Goal: Transaction & Acquisition: Purchase product/service

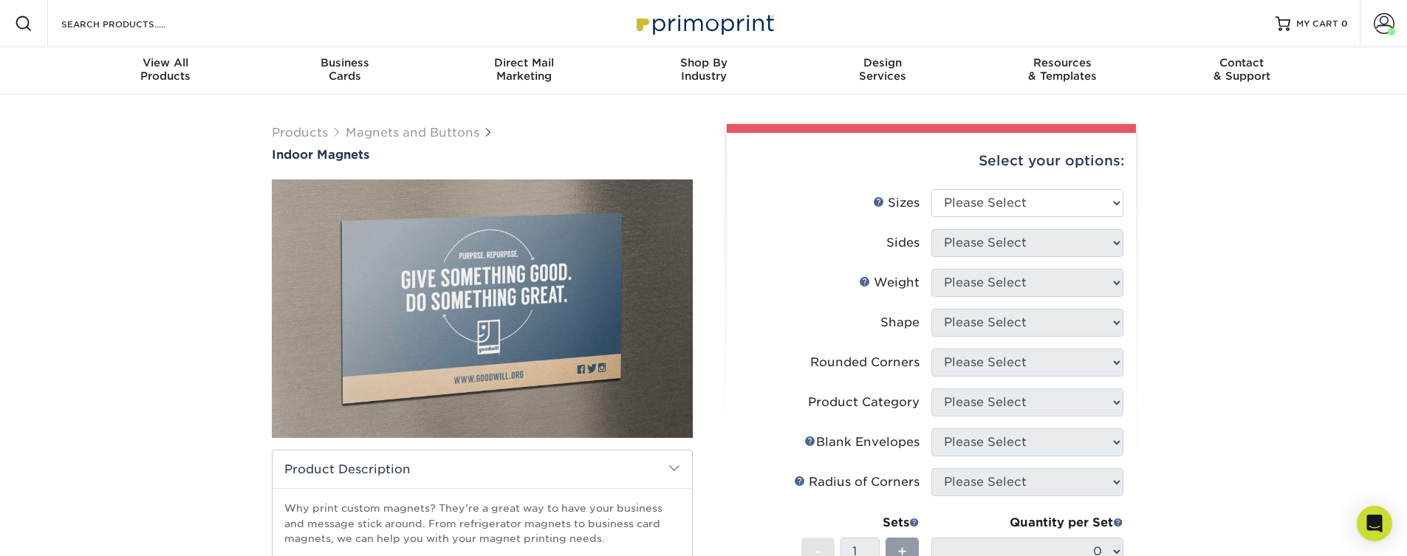
click at [1010, 185] on div "Select your options:" at bounding box center [930, 161] width 385 height 56
select select "4.00x6.00"
click at [931, 189] on select "Please Select 2" x 3.5" 2.5" x 3.5" 3" x 4" 3.5" x 8.5" 4" x 6" 4" x 7" 4" x 8"…" at bounding box center [1027, 203] width 192 height 28
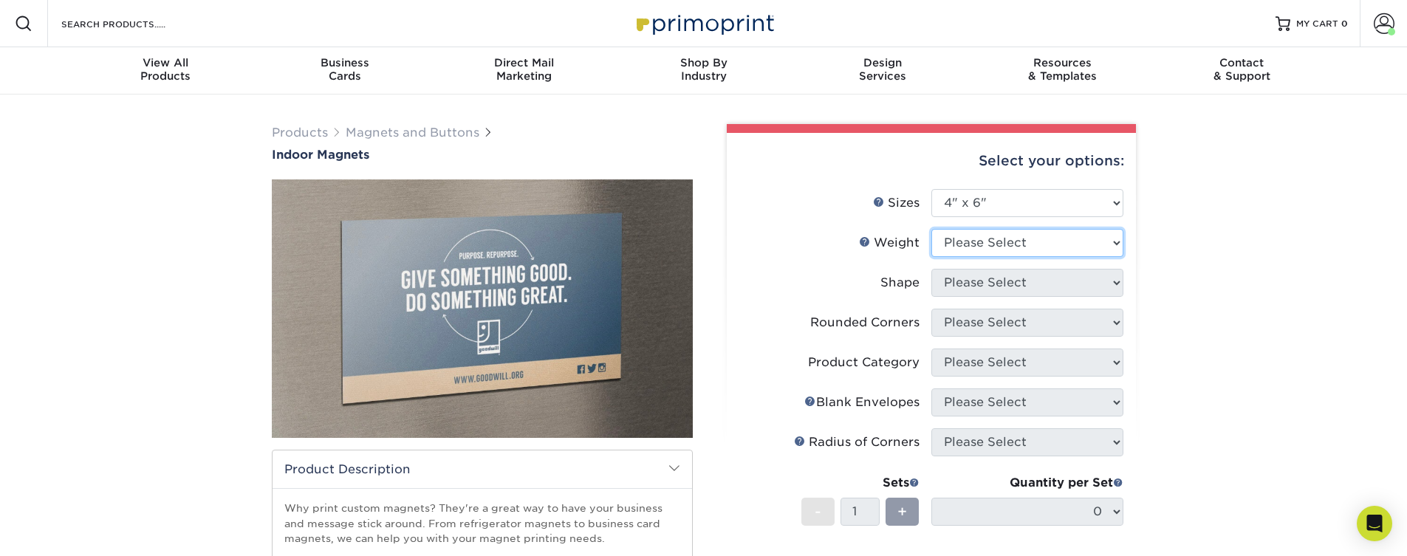
select select "MAGNET"
click at [931, 229] on select "Please Select MAGNET" at bounding box center [1027, 243] width 192 height 28
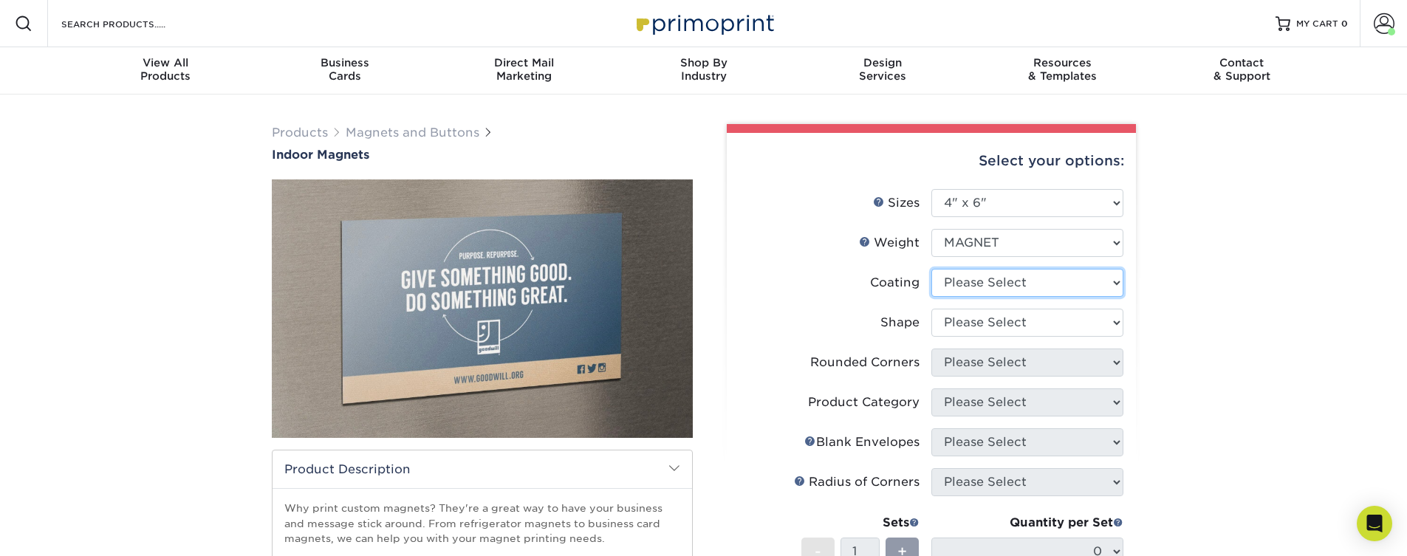
select select "1e8116af-acfc-44b1-83dc-8181aa338834"
click at [931, 269] on select at bounding box center [1027, 283] width 192 height 28
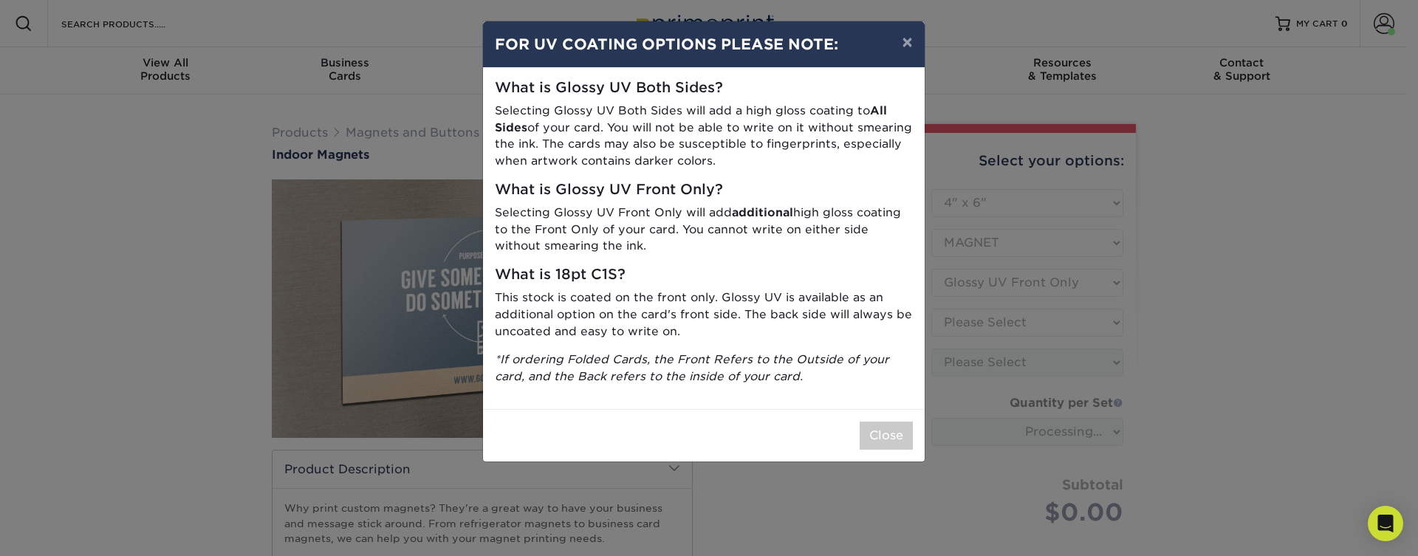
type input "0ba9b810-787f-4cee-bec1-255d01e8e986"
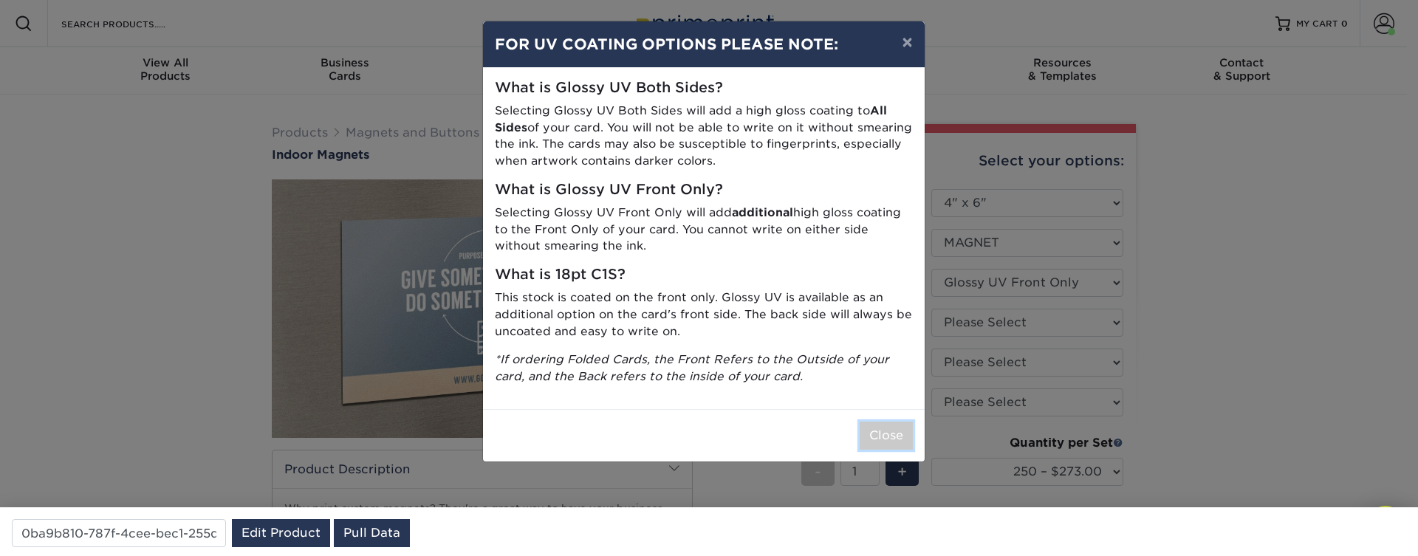
click at [902, 426] on button "Close" at bounding box center [886, 436] width 53 height 28
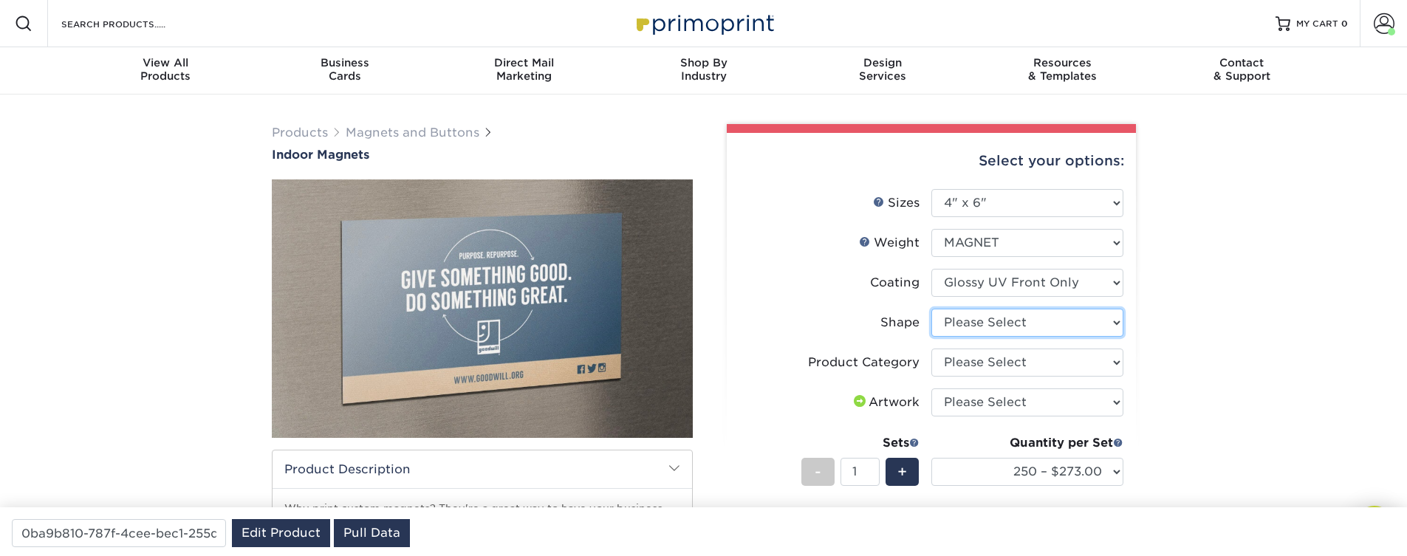
click at [998, 323] on select "Please Select Standard" at bounding box center [1027, 323] width 192 height 28
drag, startPoint x: 974, startPoint y: 406, endPoint x: 988, endPoint y: 324, distance: 83.2
click at [988, 324] on ul "Sizes Help Sizes Please Select 2" x 3.5" 2.5" x 3.5" 3" x 4" 3.5" x 8.5" 4" x 6…" at bounding box center [930, 413] width 385 height 449
select select "standard"
click at [931, 309] on select "Please Select Standard" at bounding box center [1027, 323] width 192 height 28
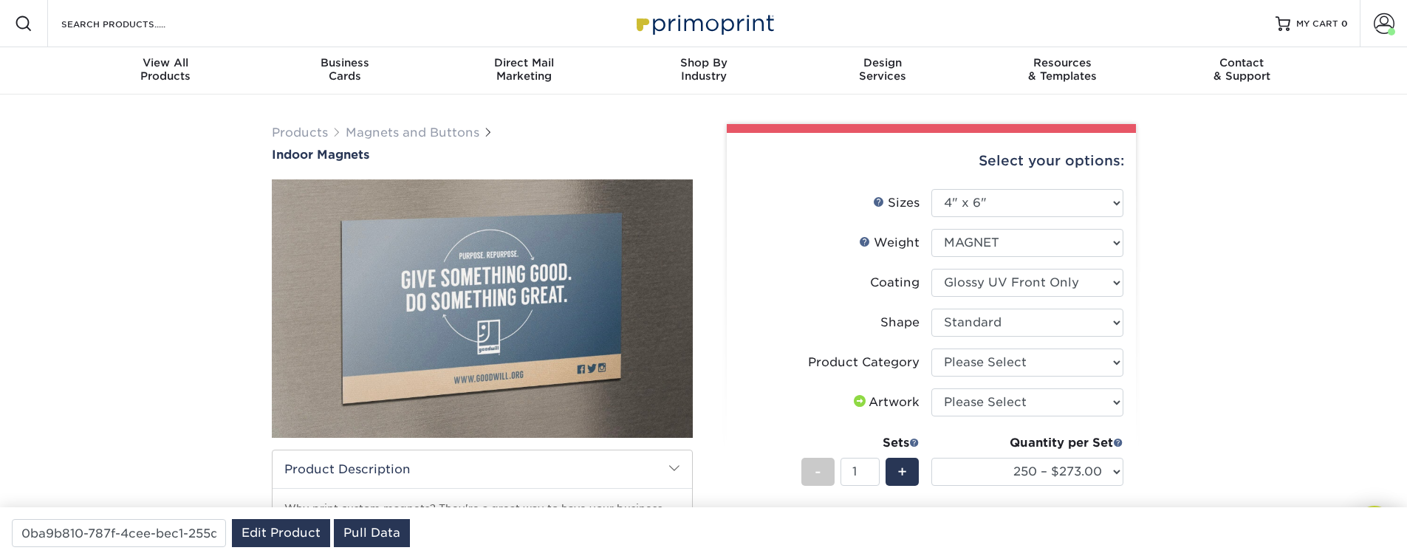
click at [987, 363] on form "Sizes Help Sizes Please Select 2" x 3.5" 2.5" x 3.5" 3" x 4" 3.5" x 8.5" 4" x 6…" at bounding box center [930, 419] width 385 height 461
select select "94f3b56e-8c08-41aa-8555-5876b16679e9"
click at [931, 349] on select "Please Select Standard Magnets" at bounding box center [1027, 363] width 192 height 28
select select "upload"
click at [931, 388] on select "Please Select I will upload files I need a design - $50" at bounding box center [1027, 402] width 192 height 28
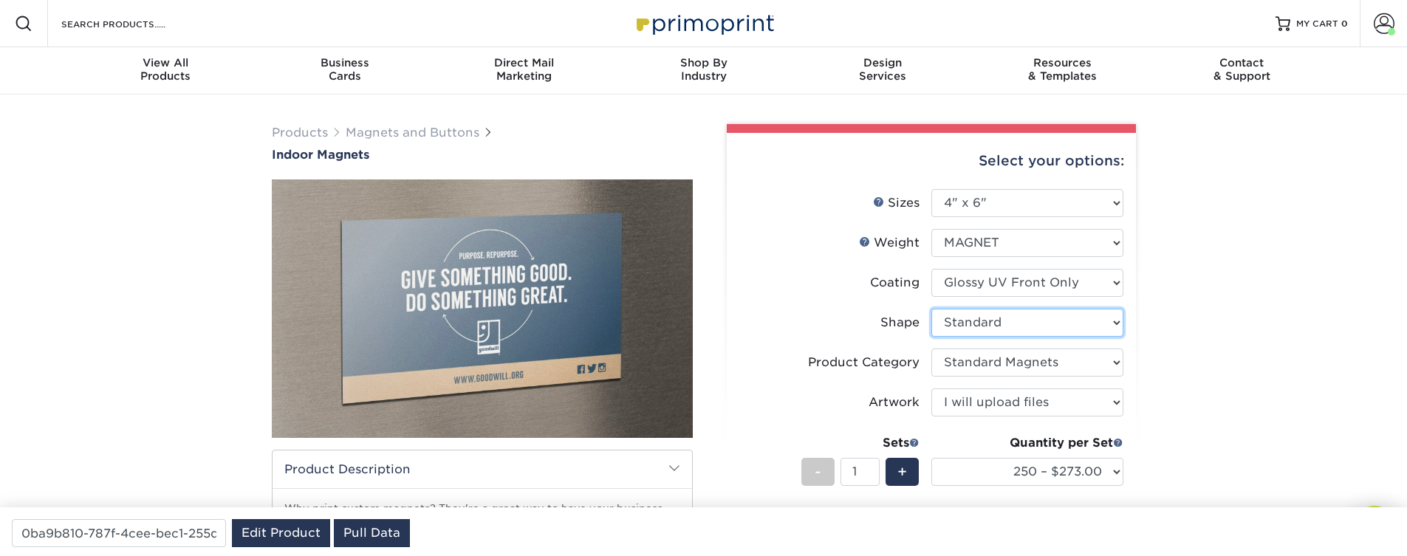
click at [979, 330] on select "Please Select Standard" at bounding box center [1027, 323] width 192 height 28
drag, startPoint x: 982, startPoint y: 270, endPoint x: 977, endPoint y: 279, distance: 10.3
click at [977, 279] on select at bounding box center [1027, 283] width 192 height 28
click at [978, 244] on select "Please Select MAGNET" at bounding box center [1027, 243] width 192 height 28
select select "5.00x7.00"
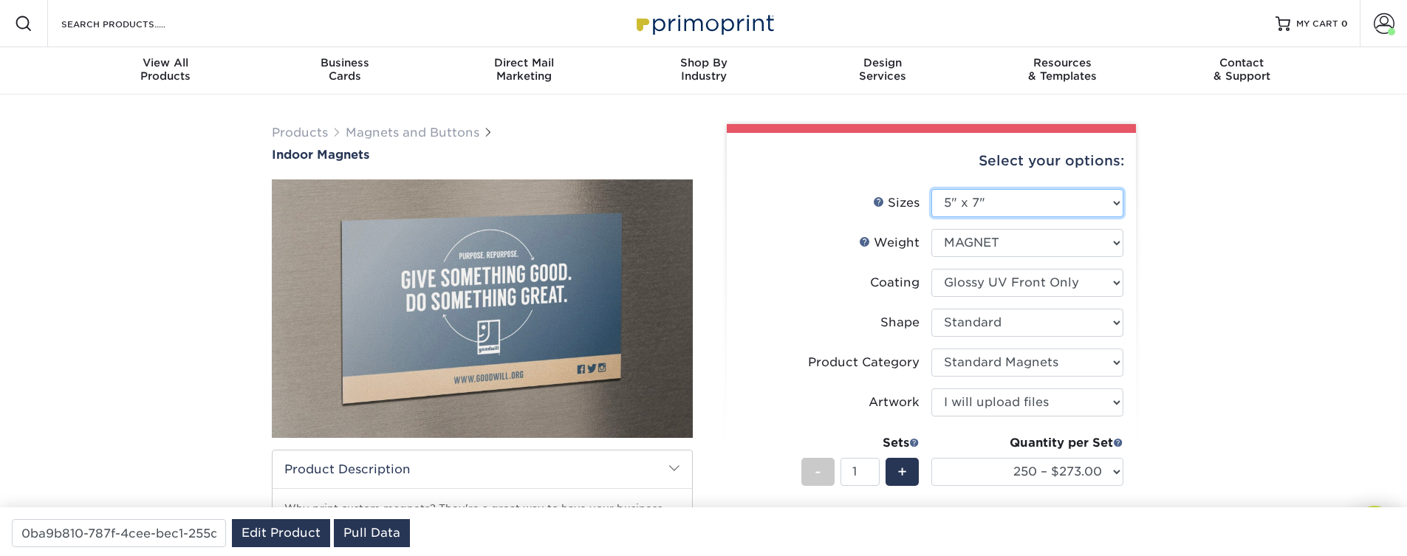
click at [931, 189] on select "Please Select 2" x 3.5" 2.5" x 3.5" 3" x 4" 3.5" x 8.5" 4" x 6" 4" x 7" 4" x 8"…" at bounding box center [1027, 203] width 192 height 28
select select "-1"
select select
select select "-1"
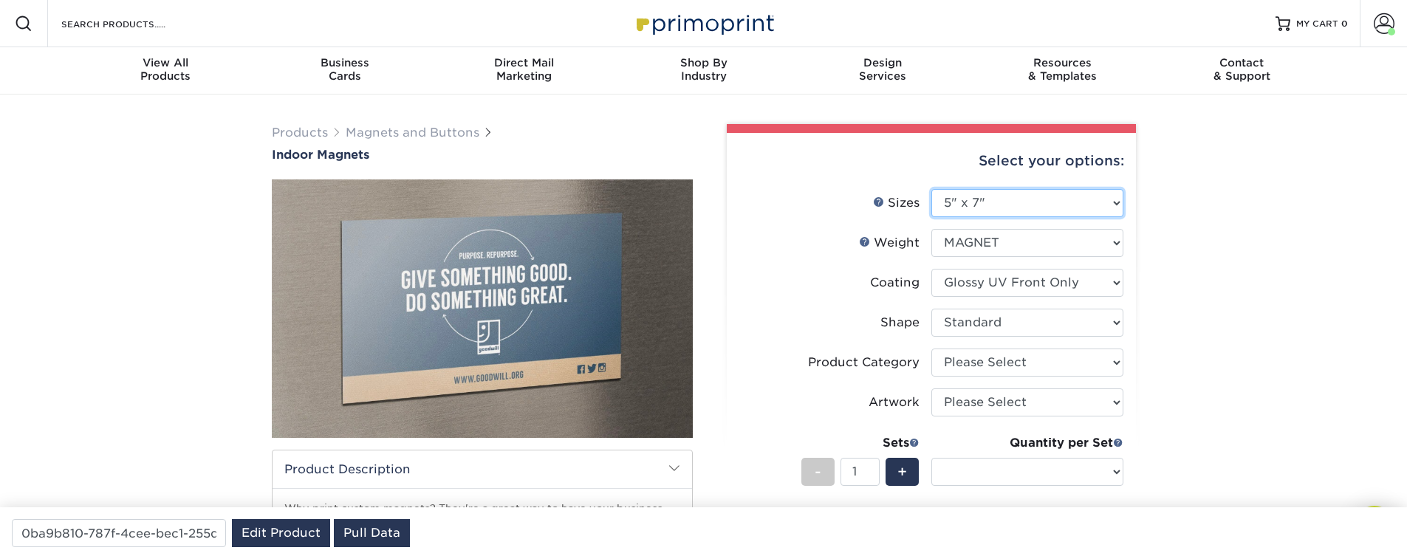
select select "-1"
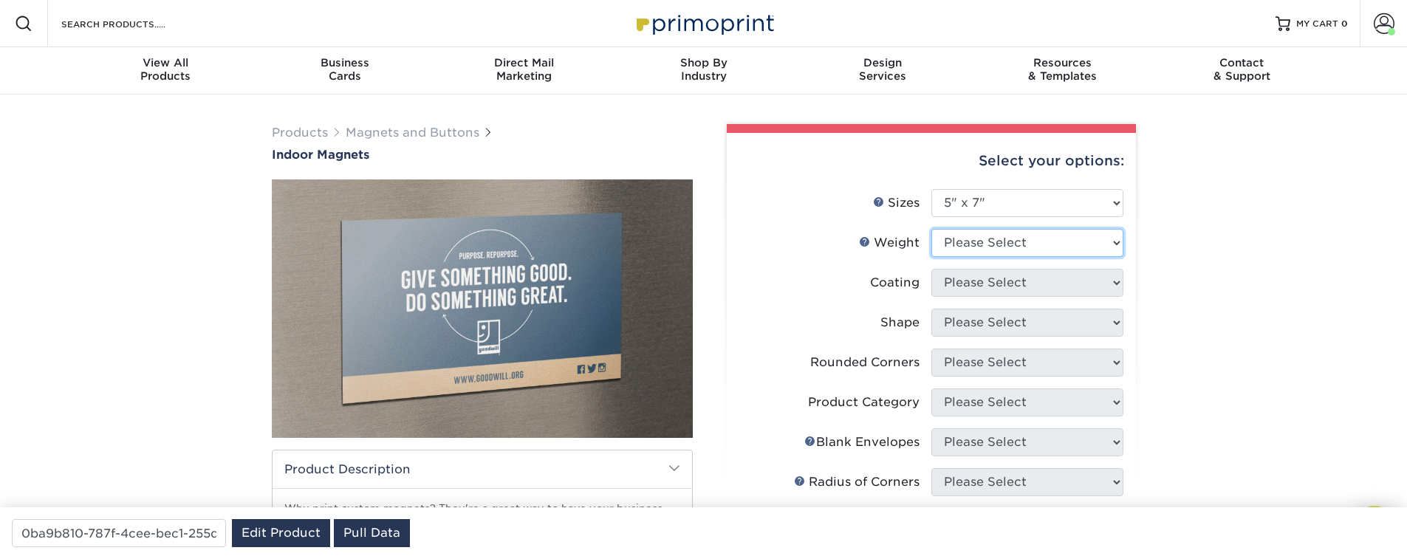
select select "MAGNET"
click at [931, 229] on select "Please Select MAGNET" at bounding box center [1027, 243] width 192 height 28
select select
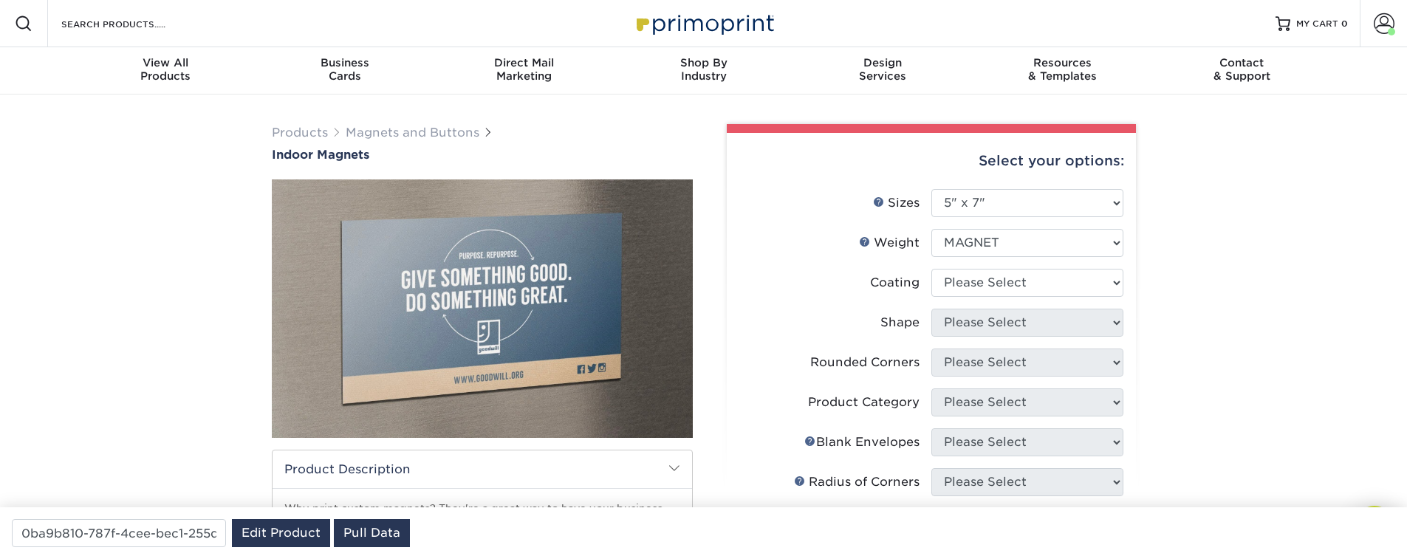
click at [1004, 268] on ul "Sizes Help Sizes Please Select 2" x 3.5" 2.5" x 3.5" 3" x 4" 3.5" x 8.5" 4" x 6…" at bounding box center [930, 455] width 385 height 533
select select "3e7618de-abca-4bda-9f97-8b9129e913d8"
click at [931, 269] on select at bounding box center [1027, 283] width 192 height 28
select select
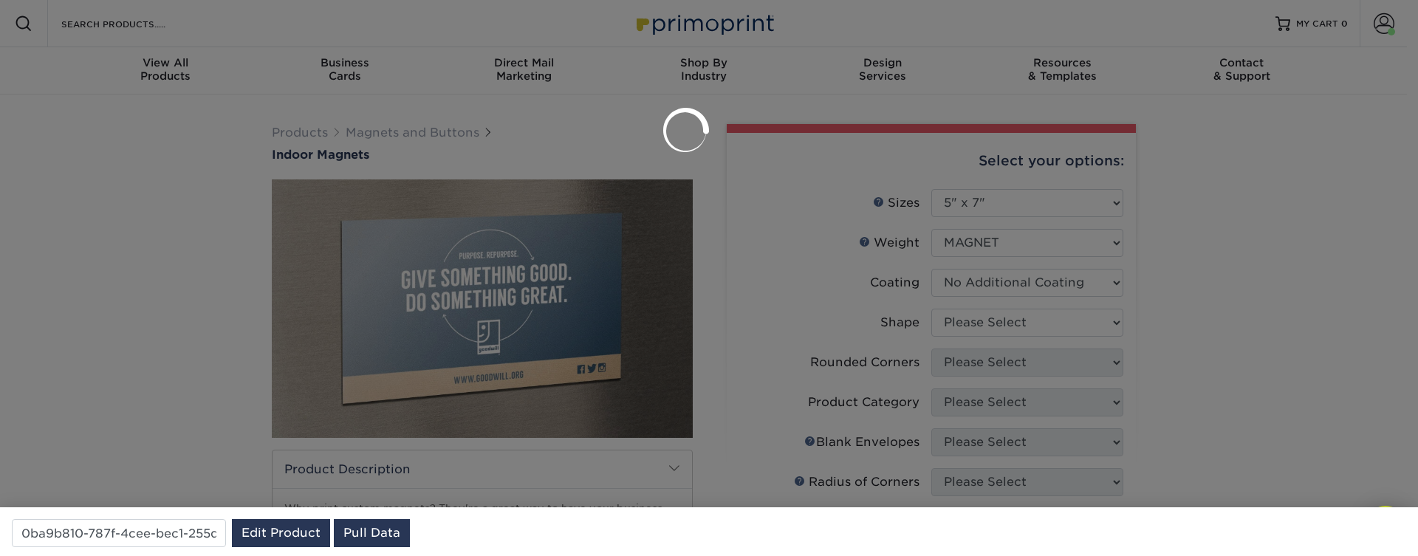
click at [1029, 323] on div at bounding box center [709, 278] width 1418 height 556
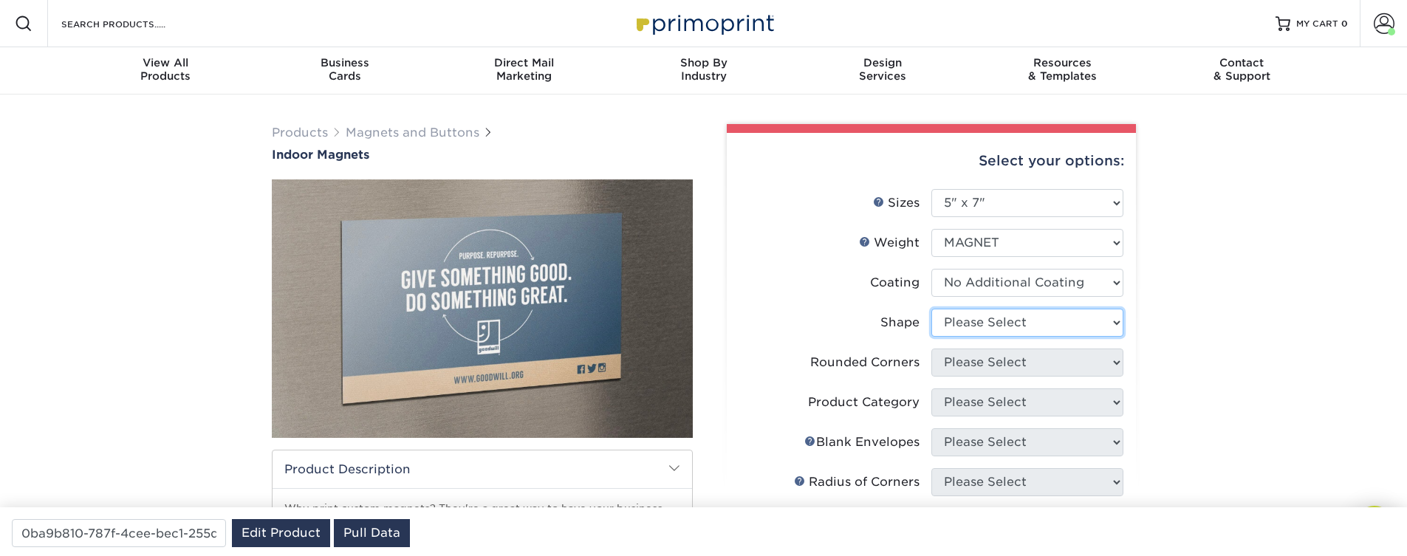
select select "standard"
click at [931, 309] on select "Please Select Standard" at bounding box center [1027, 323] width 192 height 28
select select
select select "0"
click at [931, 349] on select "Please Select Yes - Round 4 Corners No" at bounding box center [1027, 363] width 192 height 28
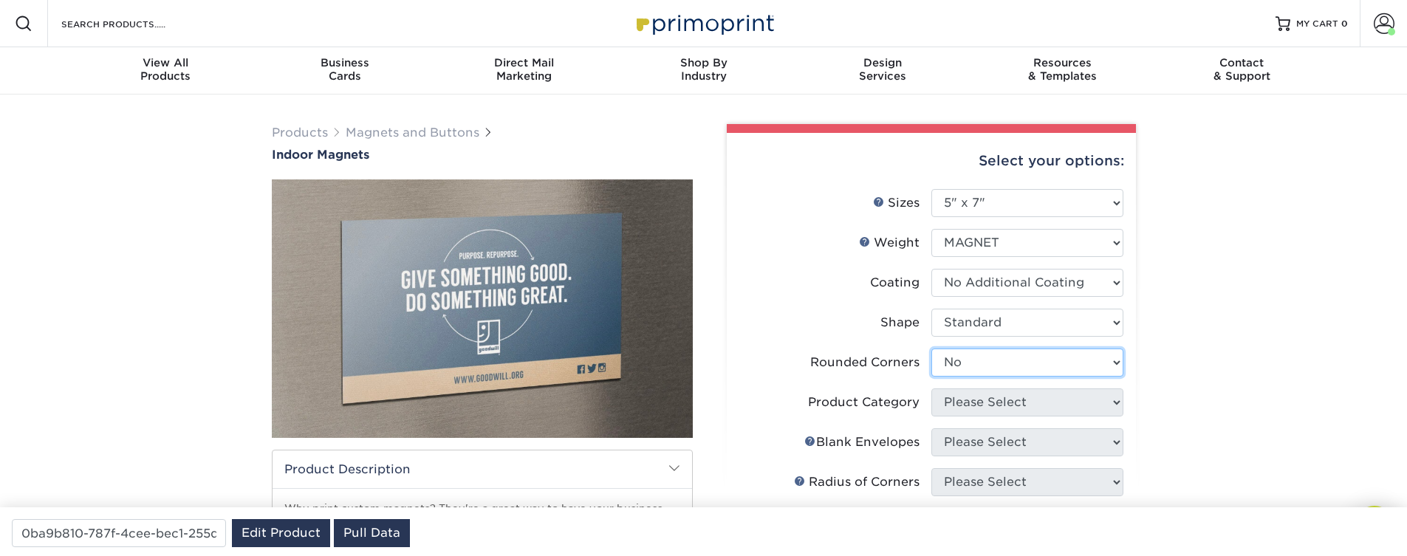
select select
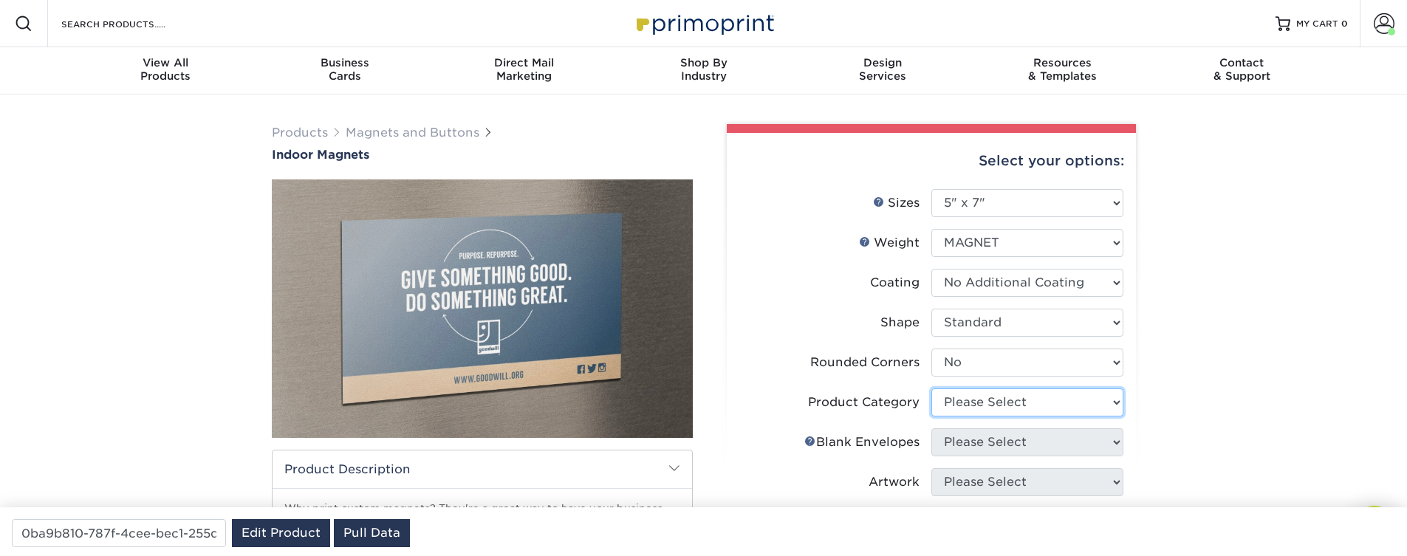
select select "94f3b56e-8c08-41aa-8555-5876b16679e9"
click at [931, 388] on select "Please Select Standard Magnets" at bounding box center [1027, 402] width 192 height 28
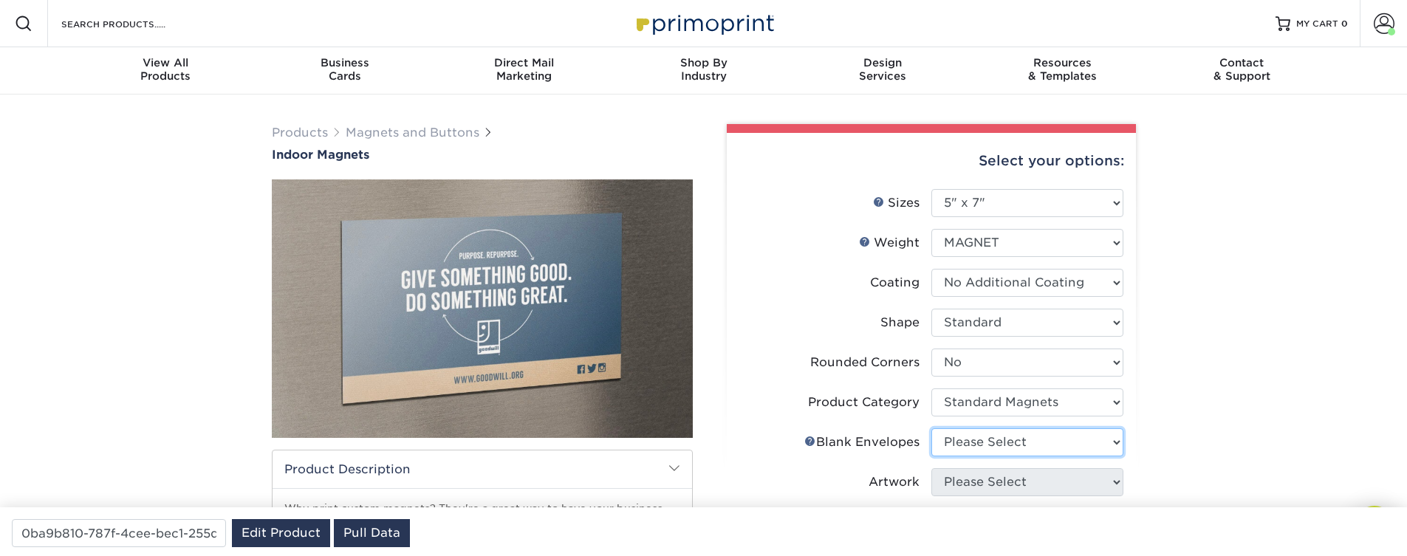
drag, startPoint x: 996, startPoint y: 441, endPoint x: 1007, endPoint y: 444, distance: 10.8
click at [1007, 444] on select "Please Select" at bounding box center [1027, 442] width 192 height 28
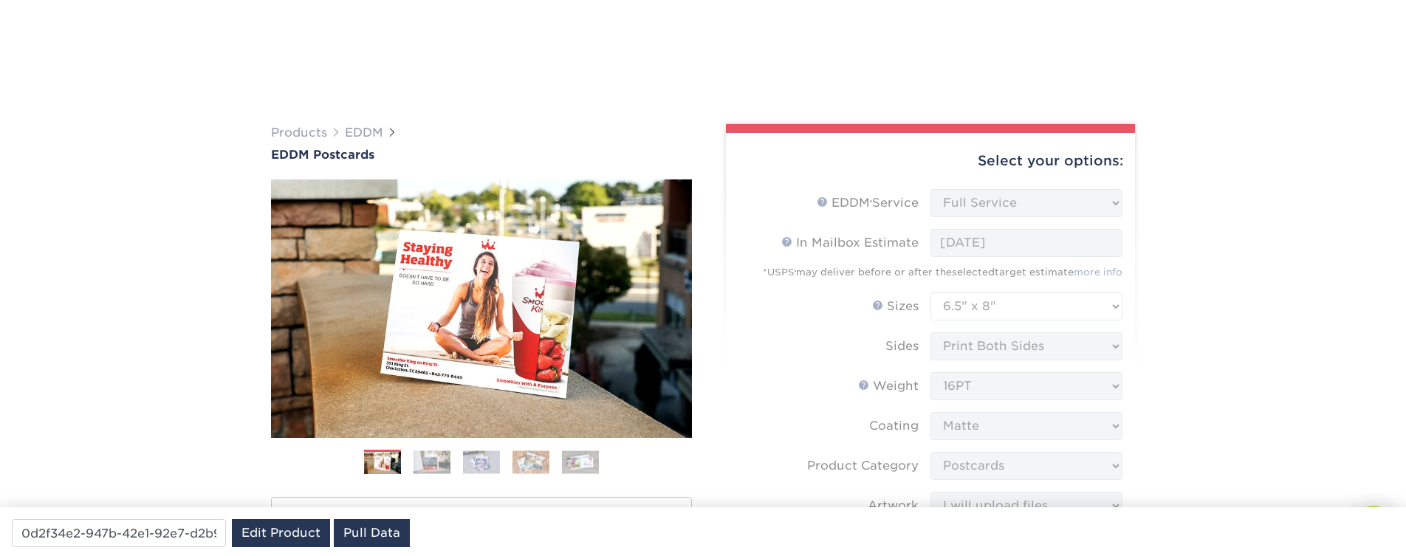
select select "full_service"
select select "6.50x8.00"
select select "9b7272e0-d6c8-4c3c-8e97-d3a1bcdab858"
select select "upload"
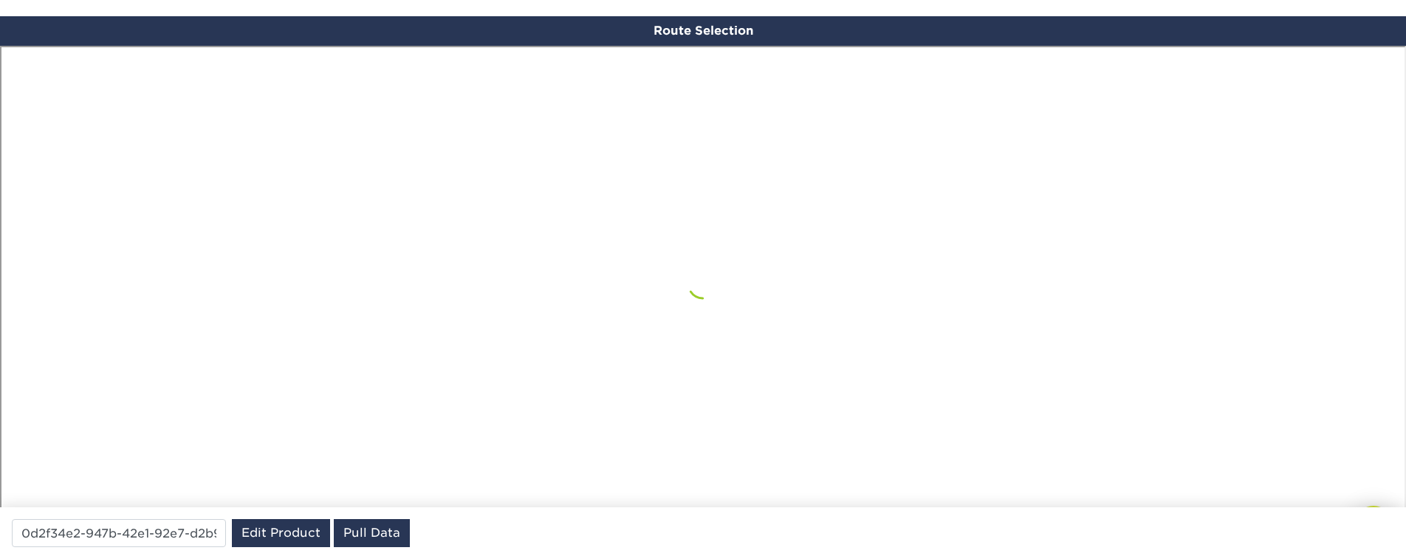
scroll to position [861, 0]
